Goal: Task Accomplishment & Management: Use online tool/utility

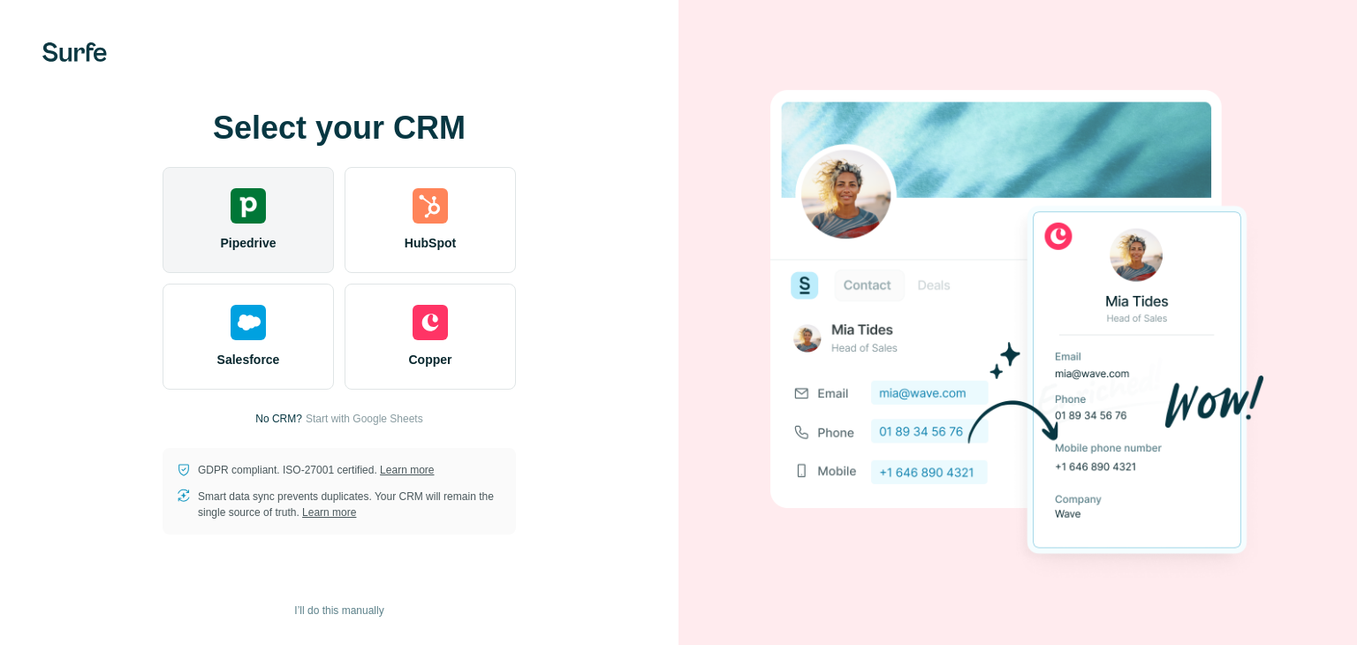
drag, startPoint x: 424, startPoint y: 339, endPoint x: 263, endPoint y: 212, distance: 205.1
click at [263, 212] on img at bounding box center [248, 205] width 35 height 35
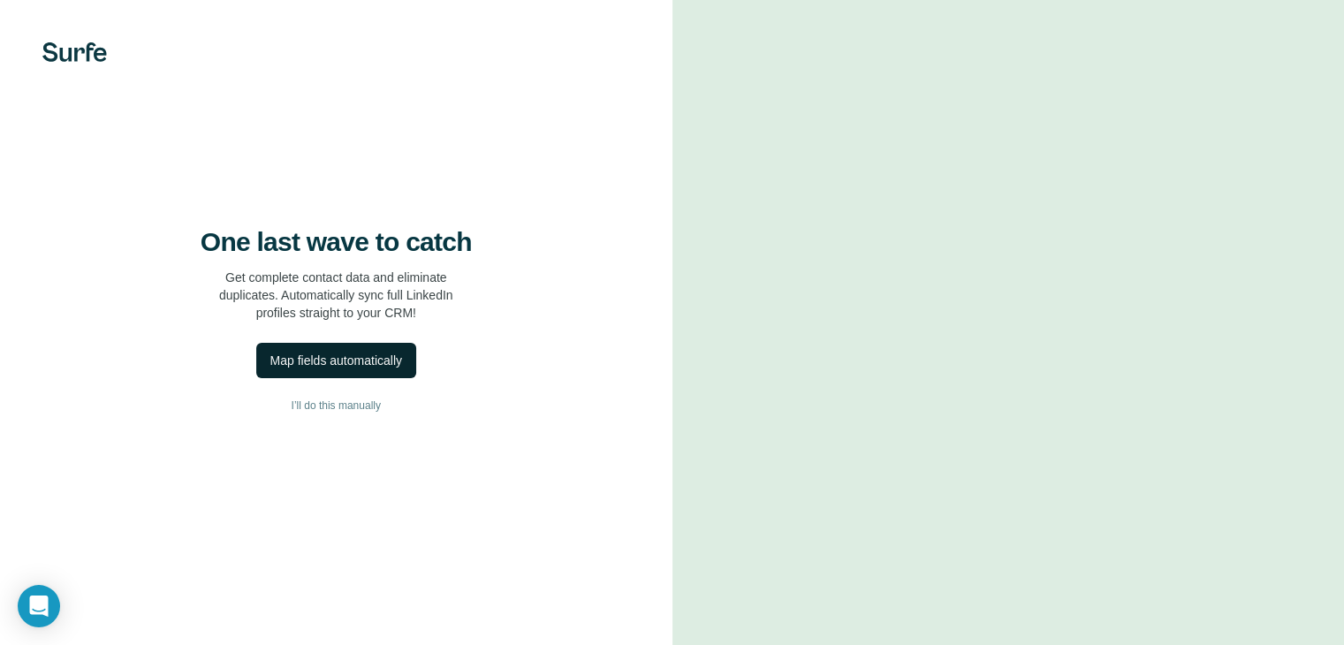
click at [361, 369] on div "Map fields automatically" at bounding box center [336, 361] width 132 height 18
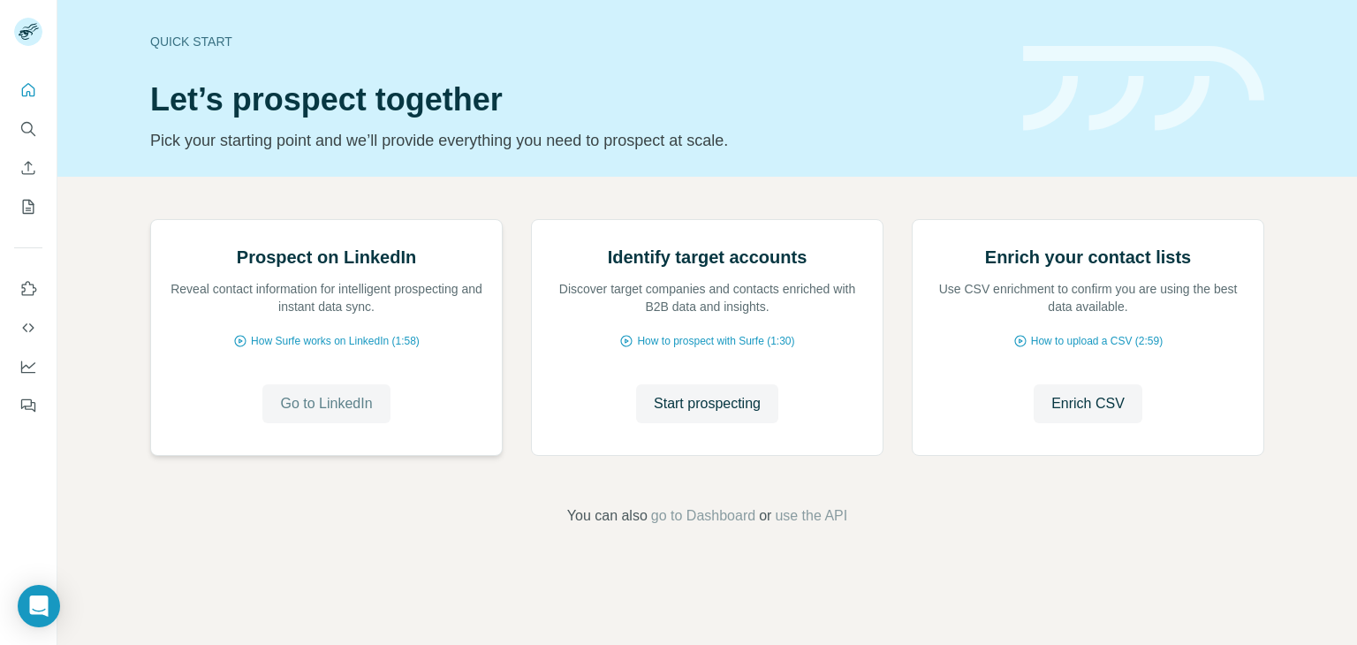
click at [331, 414] on span "Go to LinkedIn" at bounding box center [326, 403] width 92 height 21
